Goal: Transaction & Acquisition: Obtain resource

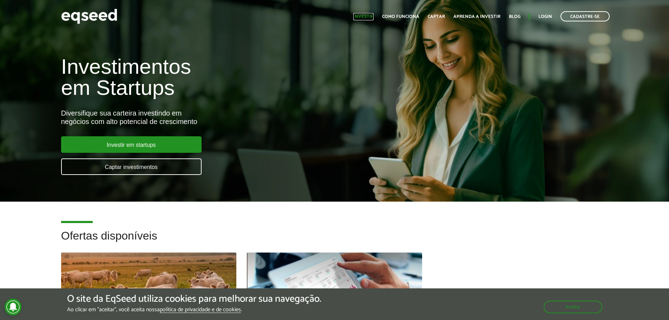
click at [370, 18] on link "Investir" at bounding box center [363, 16] width 20 height 5
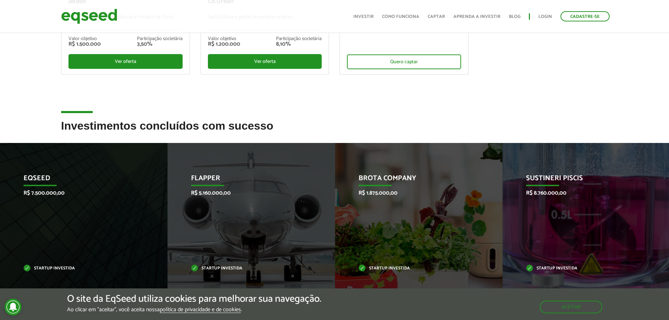
scroll to position [246, 0]
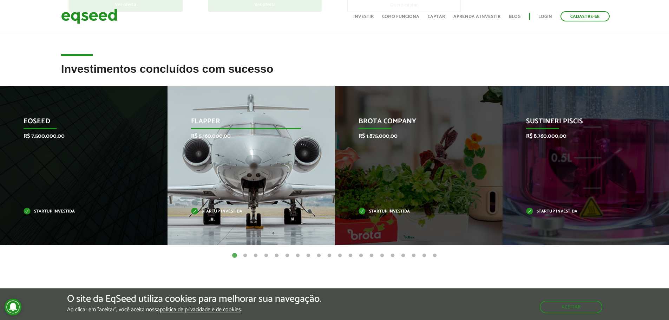
click at [252, 142] on div "Flapper R$ 5.160.000,00 Startup investida" at bounding box center [245, 165] width 157 height 159
click at [243, 184] on div "Flapper R$ 5.160.000,00 Startup investida" at bounding box center [245, 165] width 157 height 159
click at [217, 208] on div "Flapper R$ 5.160.000,00 Startup investida" at bounding box center [245, 165] width 157 height 159
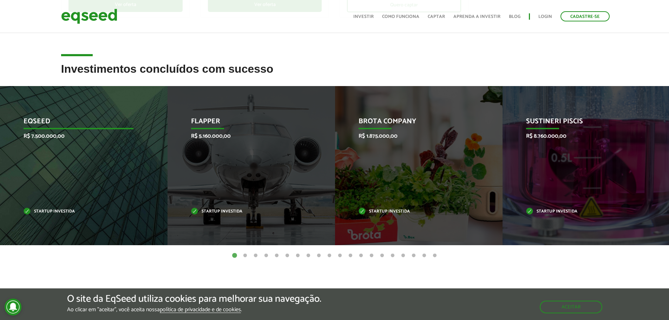
click at [57, 168] on div "EqSeed R$ 7.500.000,00 Startup investida" at bounding box center [78, 165] width 157 height 159
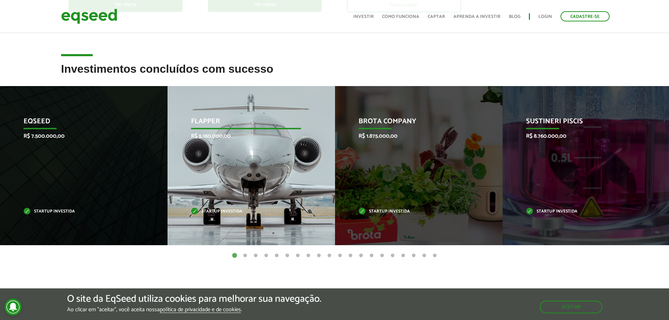
click at [256, 160] on div "Flapper R$ 5.160.000,00 Startup investida" at bounding box center [245, 165] width 157 height 159
click at [219, 133] on p "R$ 5.160.000,00" at bounding box center [246, 136] width 110 height 7
drag, startPoint x: 212, startPoint y: 124, endPoint x: 210, endPoint y: 120, distance: 4.6
click at [212, 123] on p "Flapper" at bounding box center [246, 123] width 110 height 12
click at [211, 120] on p "Flapper" at bounding box center [246, 123] width 110 height 12
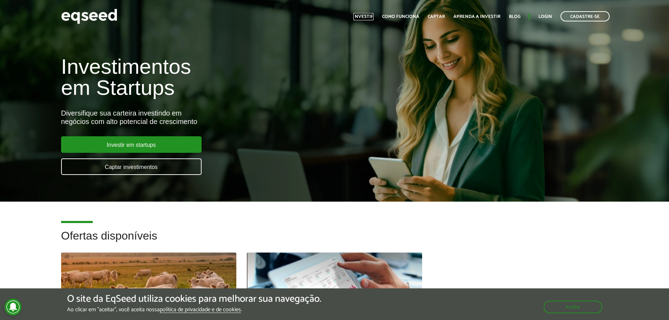
click at [371, 17] on link "Investir" at bounding box center [363, 16] width 20 height 5
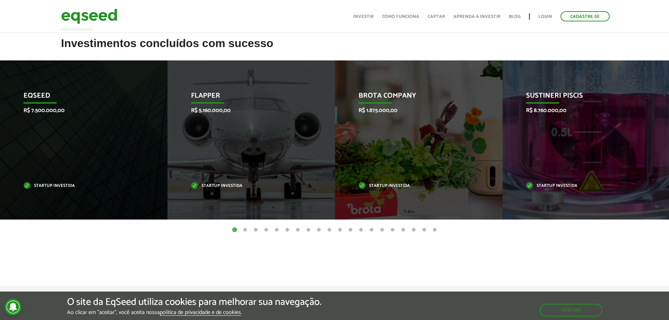
scroll to position [281, 0]
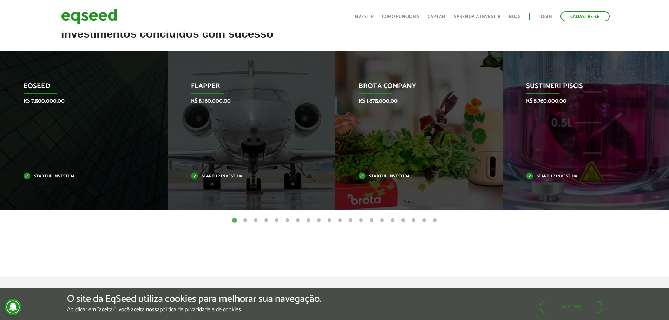
click at [118, 250] on article "Investimentos concluídos com sucesso Invoop R$ 250.000,00 Startup investida Pro…" at bounding box center [334, 145] width 669 height 235
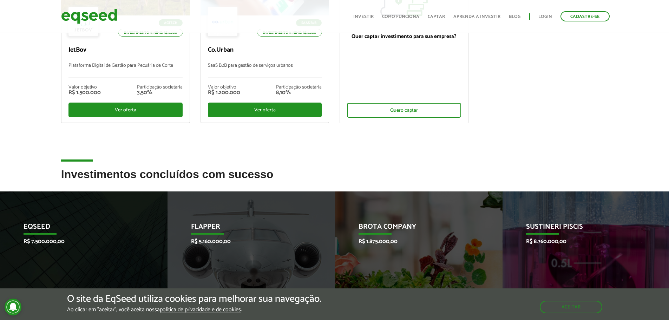
click at [364, 12] on ul "Início Investir Como funciona Captar Aprenda a investir Blog Login Cadastre-se" at bounding box center [481, 16] width 263 height 10
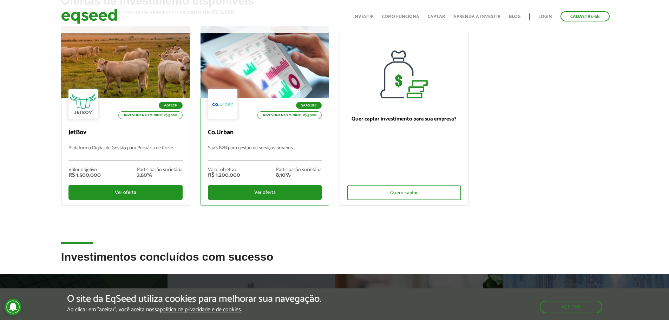
scroll to position [35, 0]
